Goal: Information Seeking & Learning: Learn about a topic

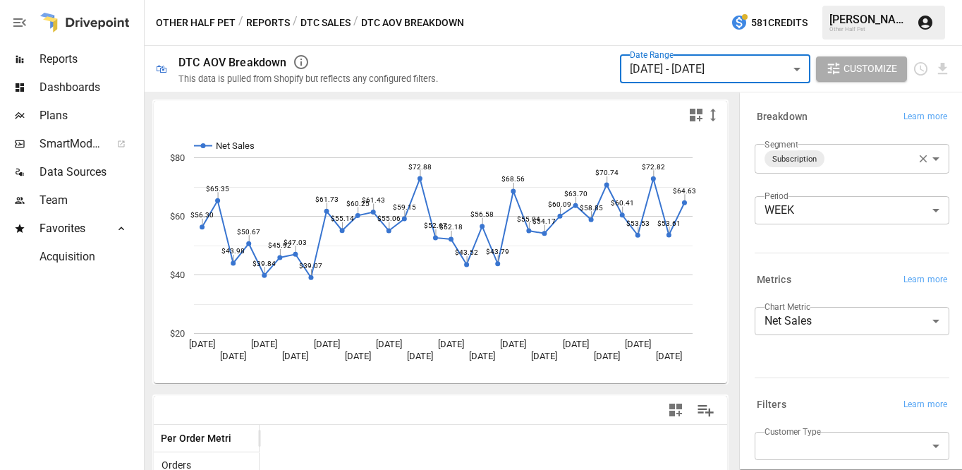
scroll to position [126, 0]
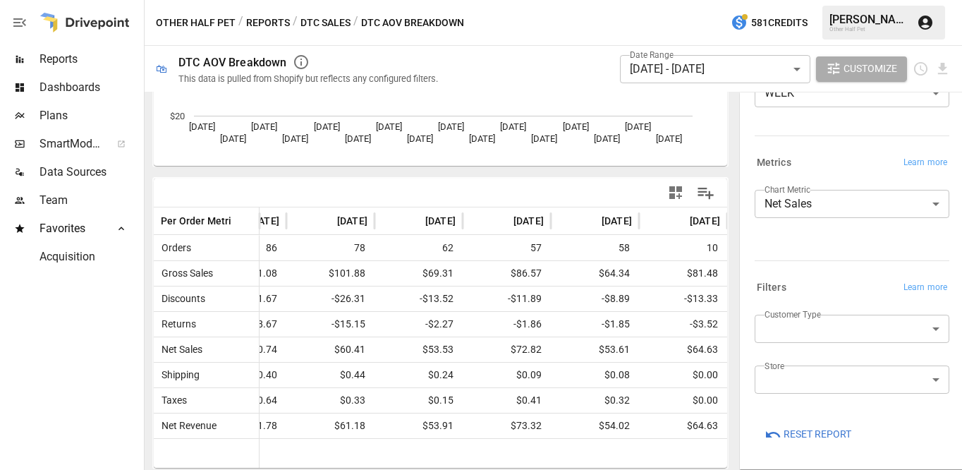
click at [319, 17] on button "DTC Sales" at bounding box center [325, 23] width 50 height 18
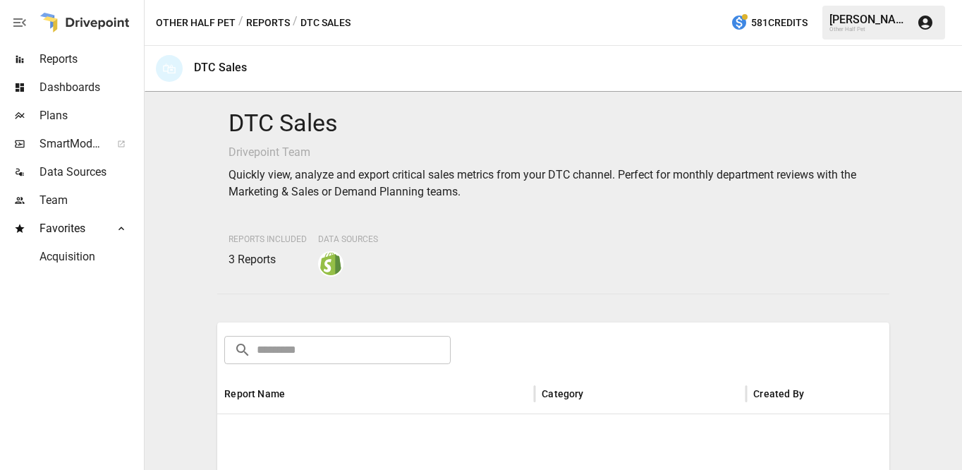
click at [269, 28] on button "Reports" at bounding box center [268, 23] width 44 height 18
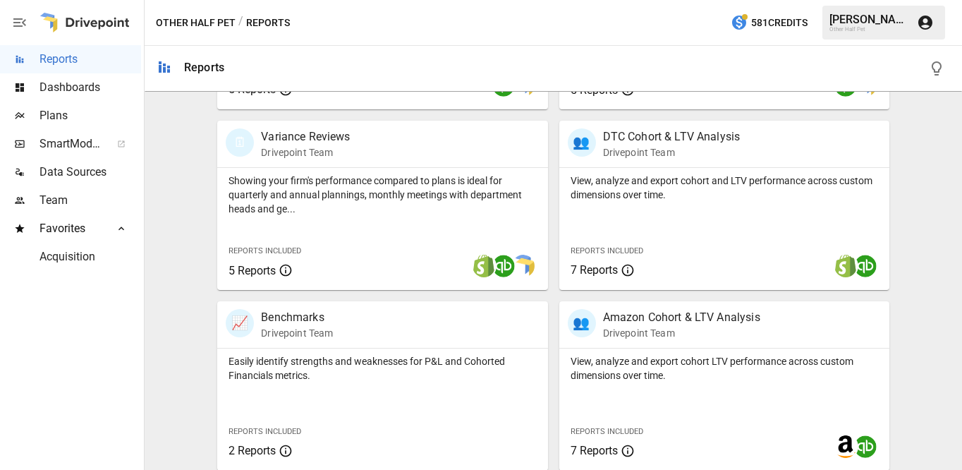
scroll to position [432, 0]
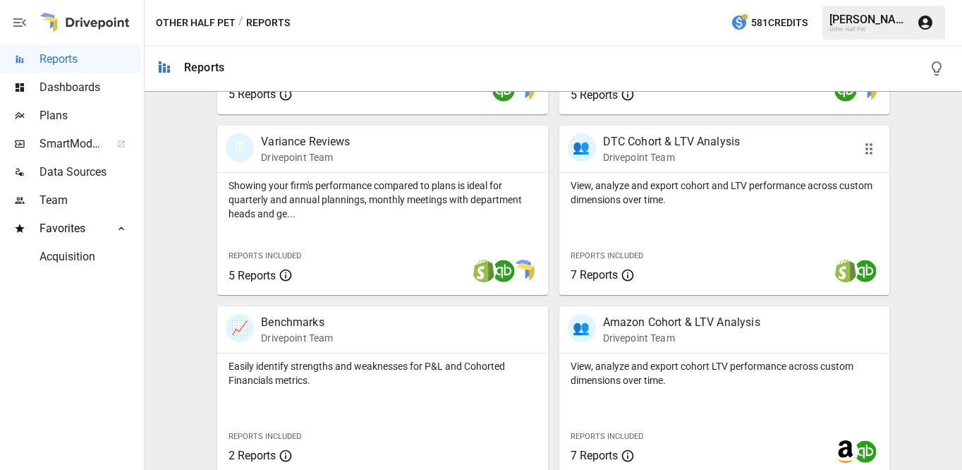
click at [647, 207] on div "View, analyze and export cohort and LTV performance across custom dimensions ov…" at bounding box center [724, 234] width 330 height 122
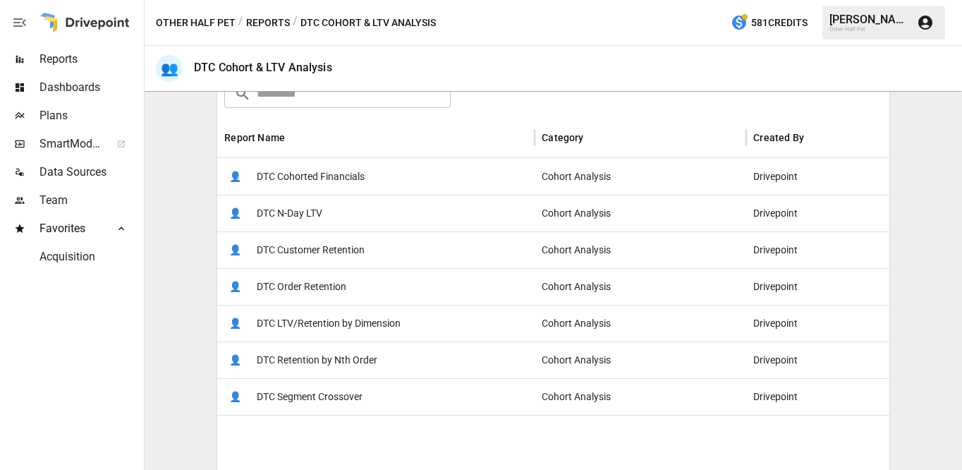
scroll to position [288, 0]
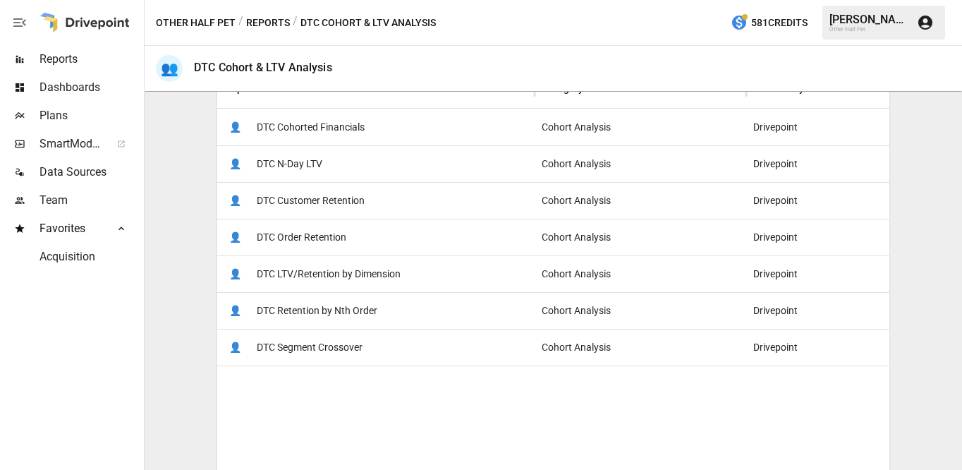
click at [303, 115] on span "DTC Cohorted Financials" at bounding box center [311, 127] width 108 height 36
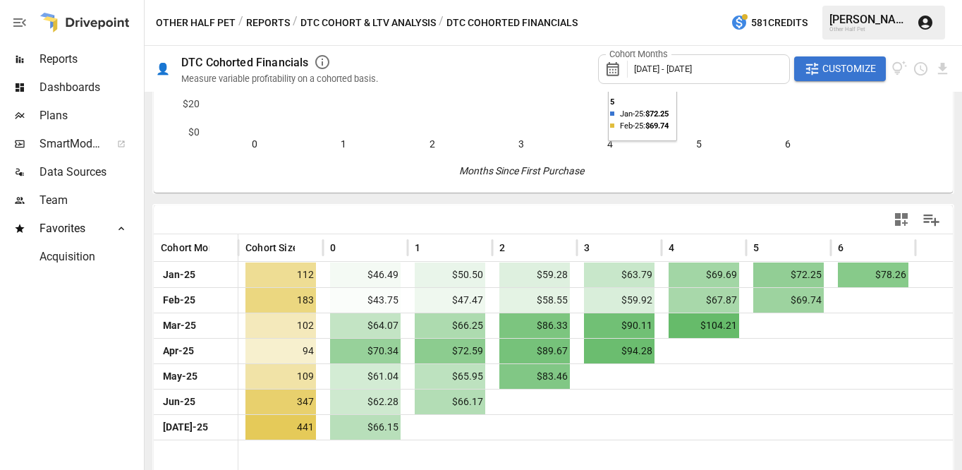
scroll to position [200, 0]
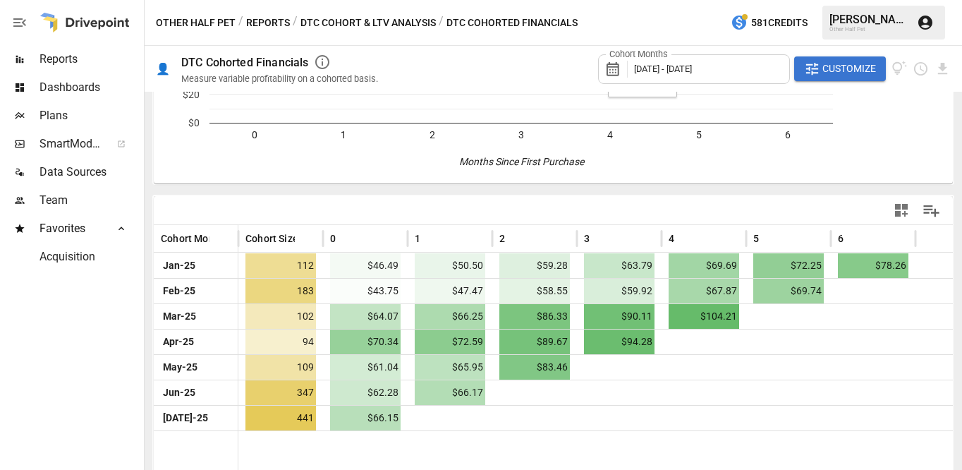
click at [692, 70] on span "[DATE] - [DATE]" at bounding box center [663, 68] width 58 height 11
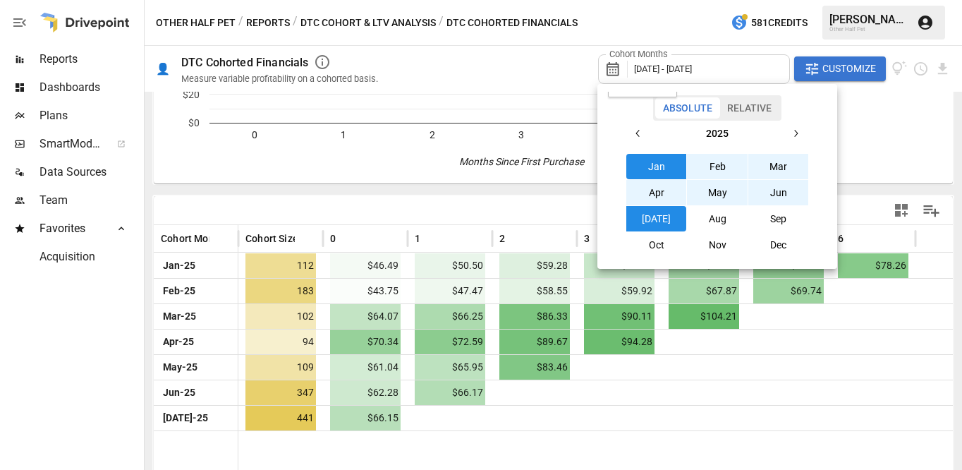
click at [661, 165] on button "Jan" at bounding box center [656, 166] width 61 height 25
click at [715, 222] on button "Aug" at bounding box center [717, 218] width 61 height 25
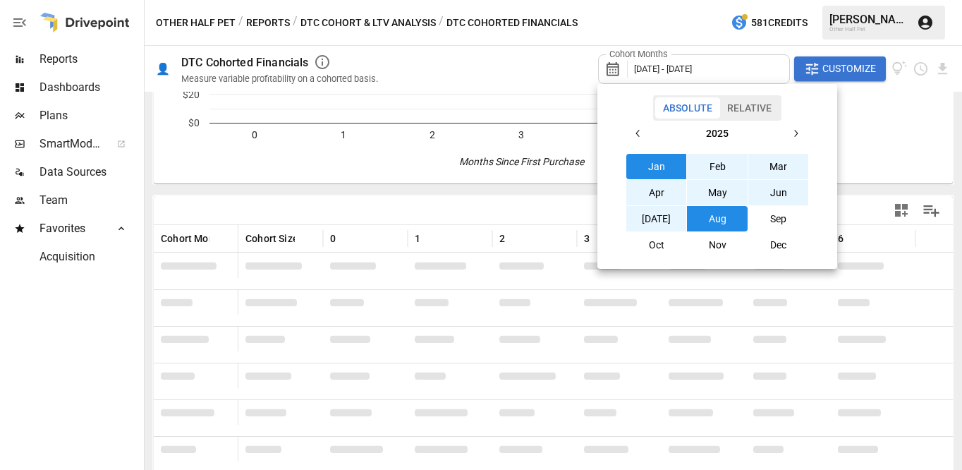
click at [452, 63] on div at bounding box center [481, 235] width 962 height 470
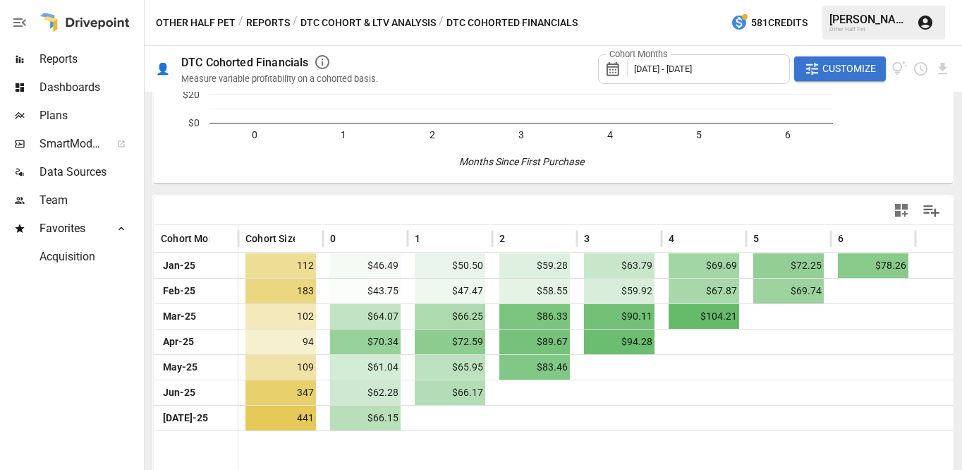
click at [738, 448] on div at bounding box center [595, 457] width 714 height 55
click at [813, 71] on icon "button" at bounding box center [812, 69] width 16 height 16
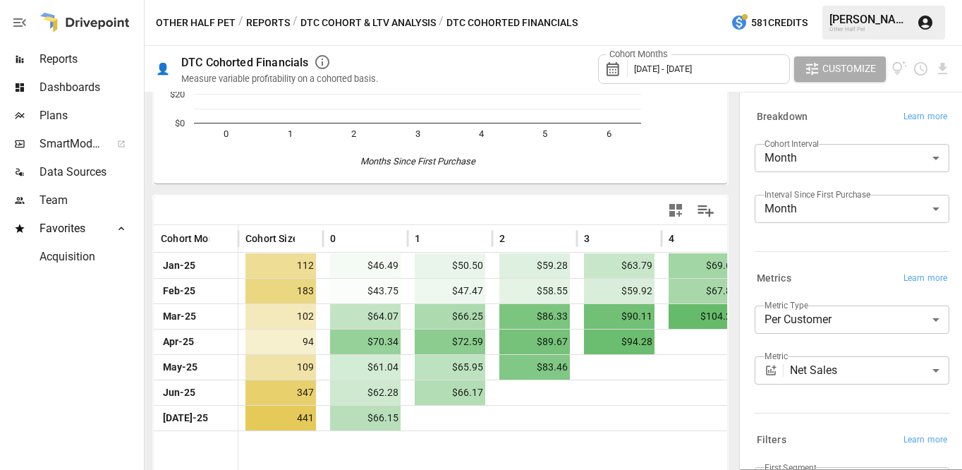
click at [858, 0] on body "**********" at bounding box center [481, 0] width 962 height 0
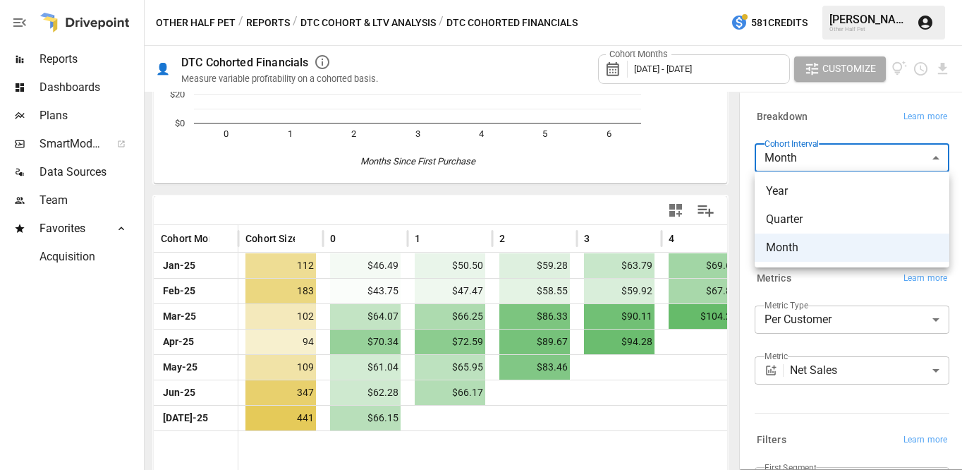
click at [858, 159] on div at bounding box center [481, 235] width 962 height 470
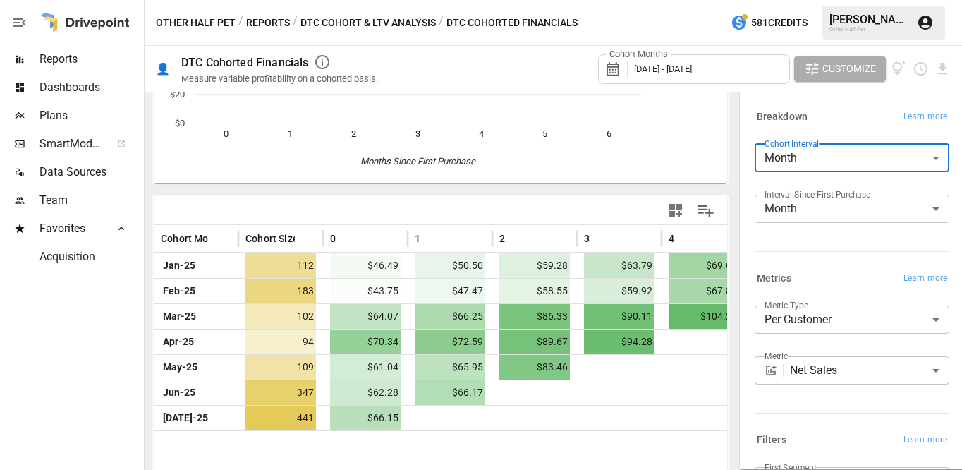
click at [841, 199] on label "Interval Since First Purchase" at bounding box center [817, 194] width 106 height 12
click at [833, 0] on body "**********" at bounding box center [481, 0] width 962 height 0
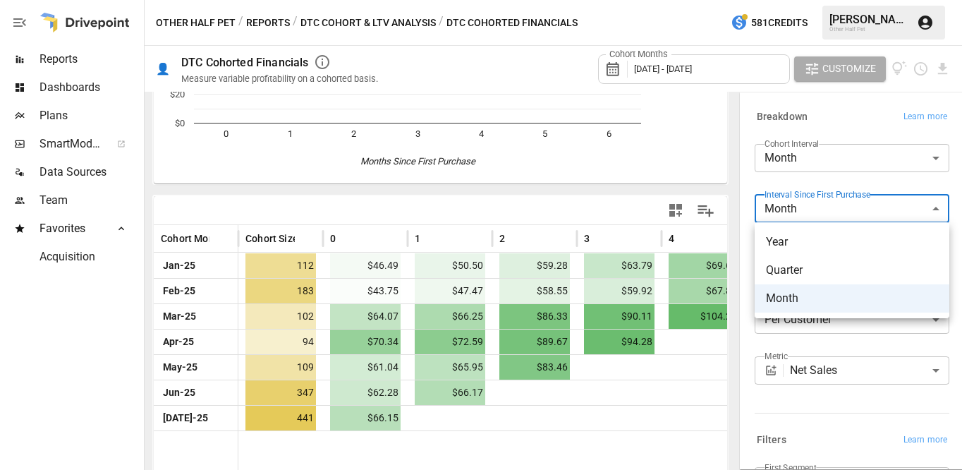
click at [630, 461] on div at bounding box center [481, 235] width 962 height 470
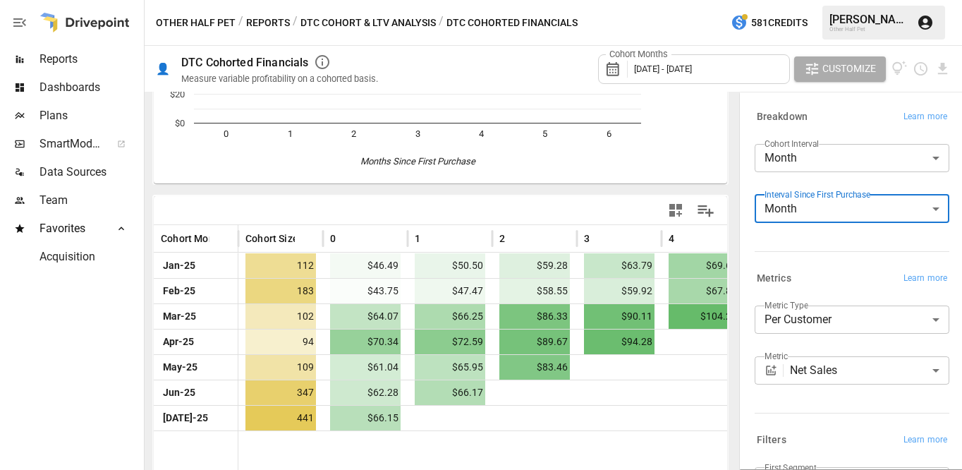
click at [631, 458] on div at bounding box center [576, 457] width 677 height 55
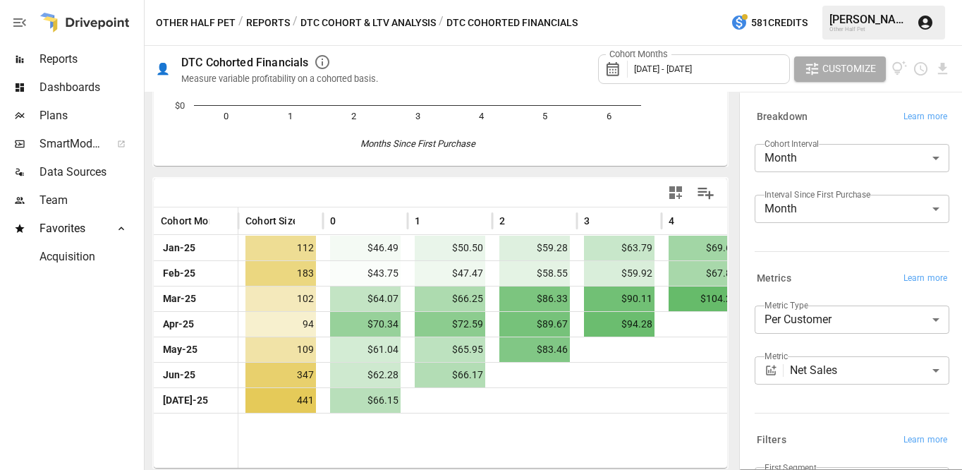
scroll to position [217, 0]
